Goal: Use online tool/utility: Utilize a website feature to perform a specific function

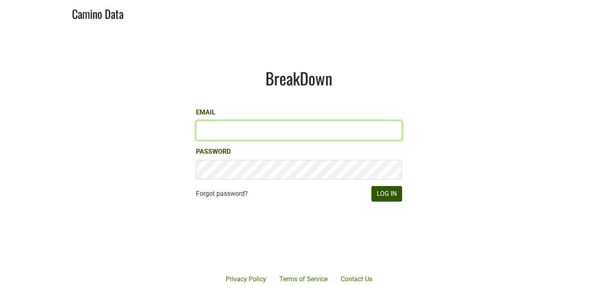
type input "ssaltz@aperture-cellars.com"
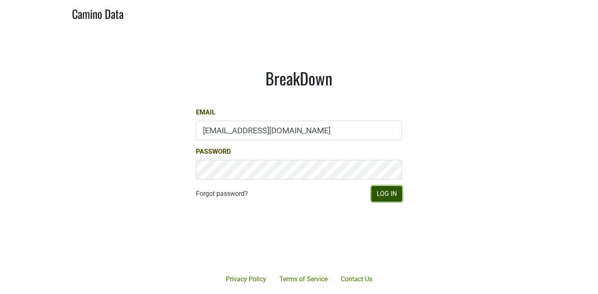
click at [391, 191] on button "Log In" at bounding box center [386, 194] width 31 height 16
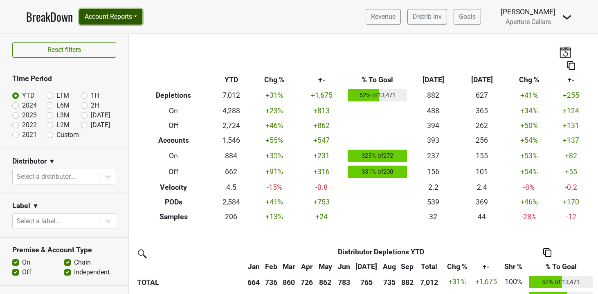
click at [104, 23] on button "Account Reports" at bounding box center [110, 17] width 63 height 16
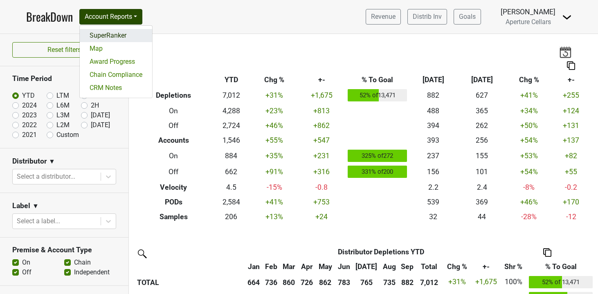
click at [111, 36] on link "SuperRanker" at bounding box center [116, 35] width 72 height 13
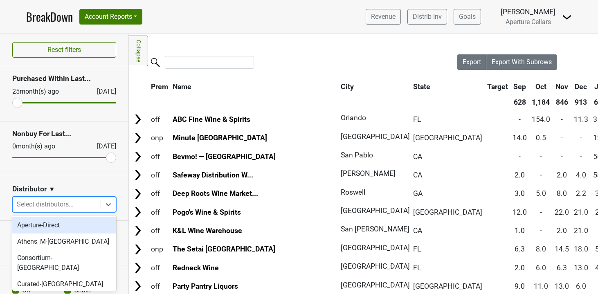
click at [61, 203] on div at bounding box center [57, 204] width 80 height 11
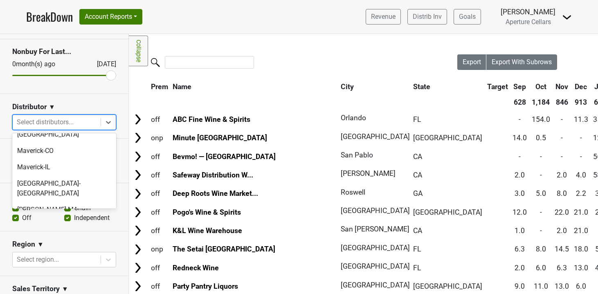
scroll to position [262, 0]
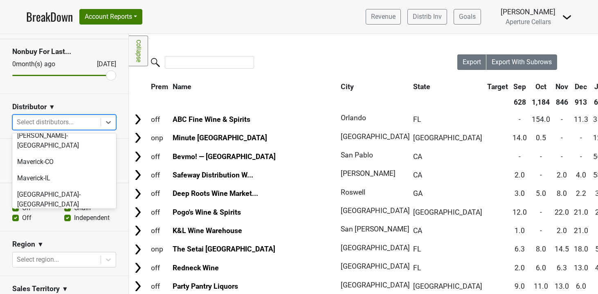
click at [65, 262] on div "[PERSON_NAME]-[GEOGRAPHIC_DATA]" at bounding box center [64, 275] width 104 height 26
